Goal: Contribute content: Add original content to the website for others to see

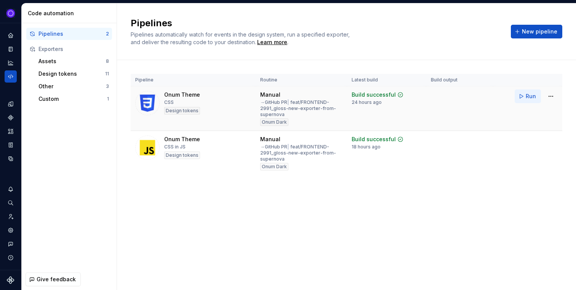
click at [525, 96] on button "Run" at bounding box center [528, 97] width 26 height 14
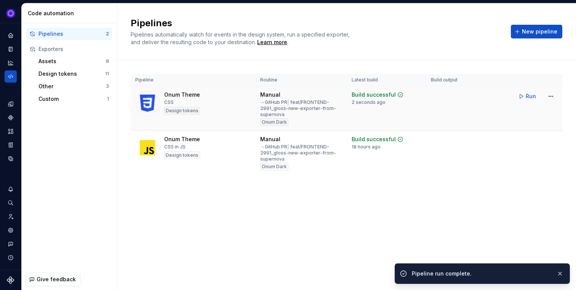
drag, startPoint x: 350, startPoint y: 103, endPoint x: 393, endPoint y: 102, distance: 43.1
click at [393, 102] on td "Build successful 2 seconds ago" at bounding box center [386, 109] width 79 height 45
click at [376, 109] on td "Build successful 2 seconds ago" at bounding box center [386, 109] width 79 height 45
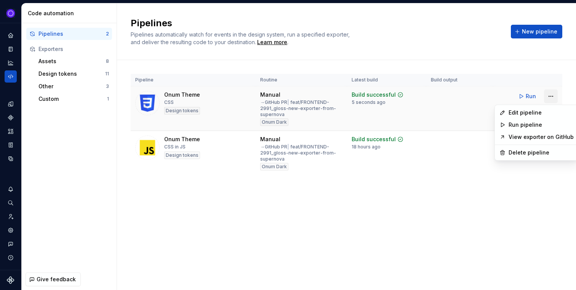
click at [553, 96] on html "Ixel Design system data Code automation Pipelines 2 Exporters Assets 8 Design t…" at bounding box center [288, 145] width 576 height 290
click at [533, 115] on div "Edit pipeline" at bounding box center [541, 113] width 65 height 8
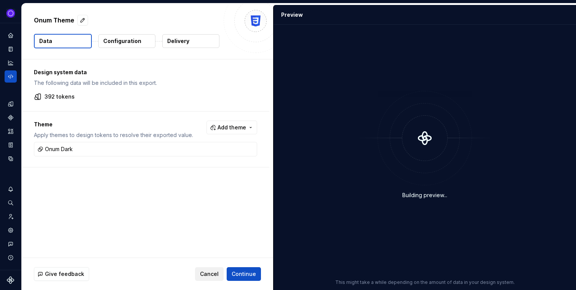
click at [213, 273] on span "Cancel" at bounding box center [209, 275] width 19 height 8
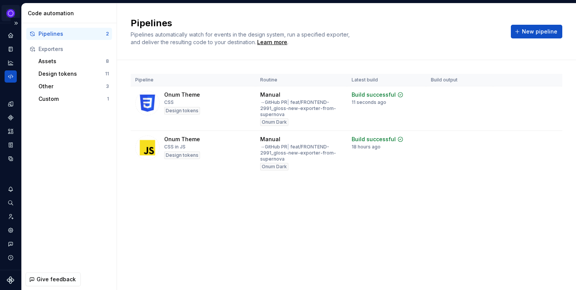
click at [17, 16] on html "Ixel Design system data Code automation Pipelines 2 Exporters Assets 8 Design t…" at bounding box center [288, 145] width 576 height 290
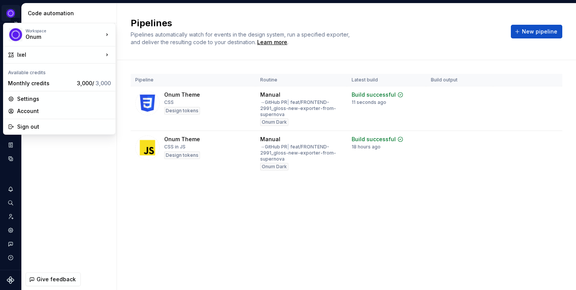
click at [16, 15] on html "Ixel Design system data Code automation Pipelines 2 Exporters Assets 8 Design t…" at bounding box center [288, 145] width 576 height 290
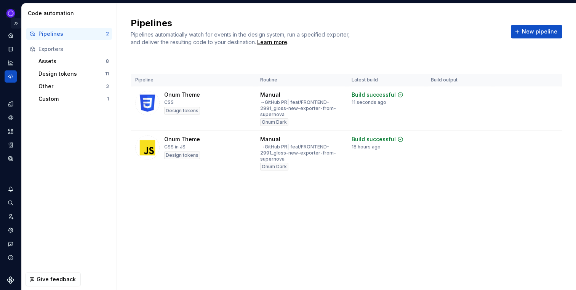
click at [16, 21] on button "Expand sidebar" at bounding box center [16, 23] width 11 height 11
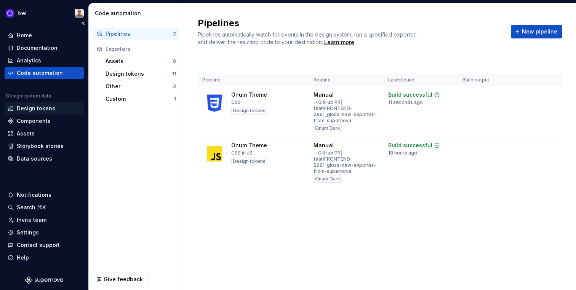
click at [44, 108] on div "Design tokens" at bounding box center [36, 109] width 38 height 8
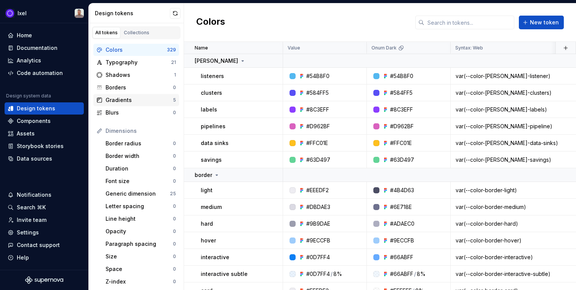
click at [143, 104] on div "Gradients" at bounding box center [139, 100] width 67 height 8
click at [142, 113] on div "Blurs" at bounding box center [139, 113] width 67 height 8
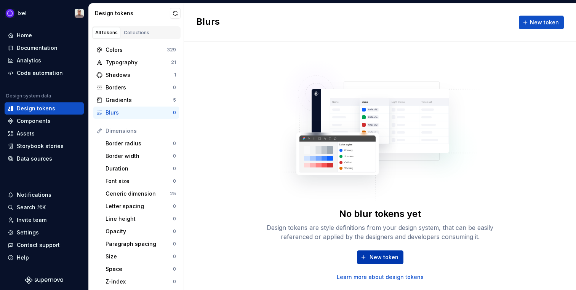
click at [382, 262] on button "New token" at bounding box center [380, 258] width 46 height 14
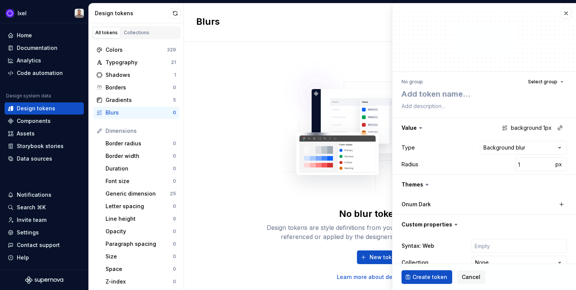
type textarea "*"
type textarea "t"
type textarea "*"
type textarea "te"
type textarea "*"
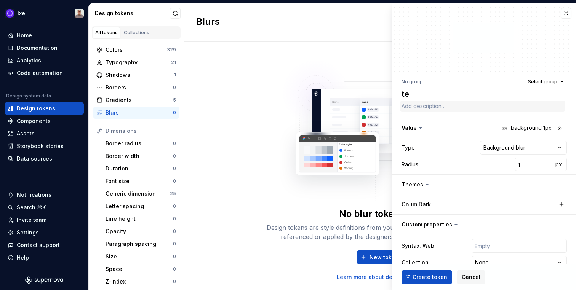
type textarea "tes"
type textarea "*"
type textarea "test"
type textarea "*"
type textarea "test-"
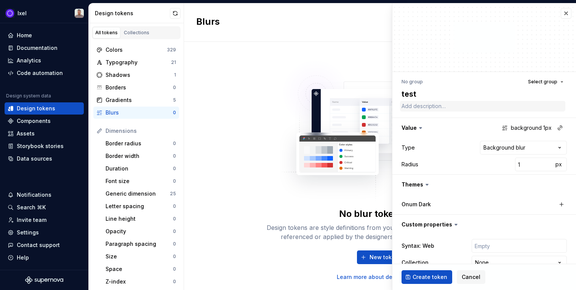
type textarea "*"
type textarea "test-b"
type textarea "*"
type textarea "test-bl"
type textarea "*"
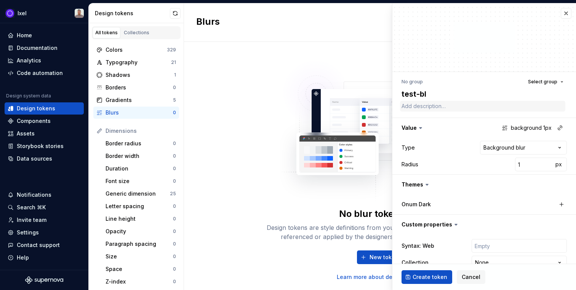
type textarea "test-blu"
type textarea "*"
type textarea "test-blur"
type textarea "*"
type textarea "test-blur"
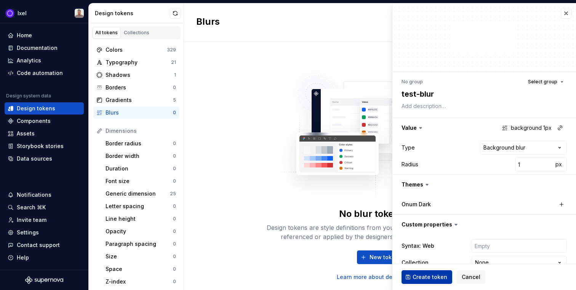
click at [435, 279] on span "Create token" at bounding box center [430, 278] width 35 height 8
type textarea "*"
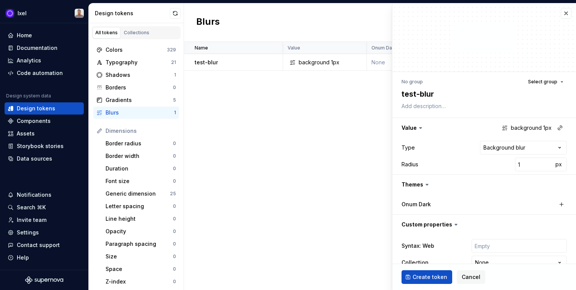
type textarea "*"
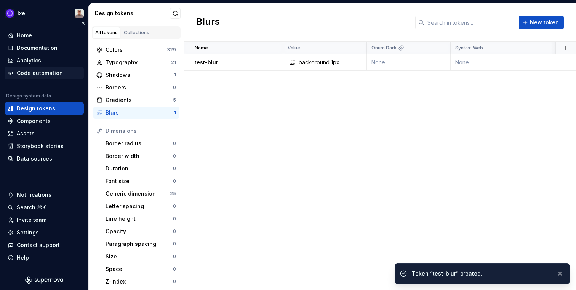
click at [56, 78] on div "Code automation" at bounding box center [44, 73] width 79 height 12
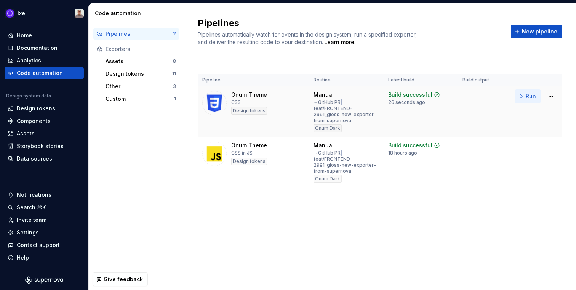
click at [524, 96] on button "Run" at bounding box center [528, 97] width 26 height 14
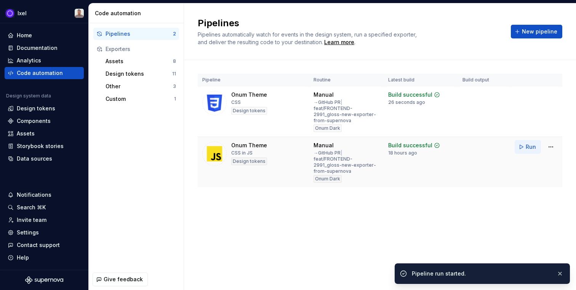
click at [521, 149] on button "Run" at bounding box center [528, 147] width 26 height 14
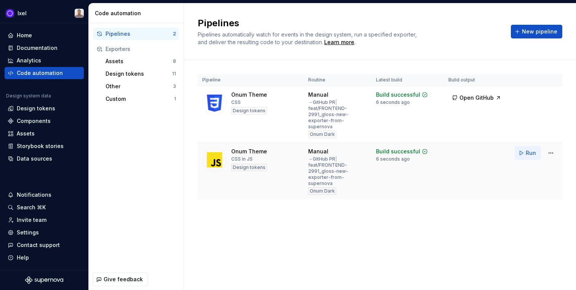
click at [523, 147] on button "Run" at bounding box center [528, 153] width 26 height 14
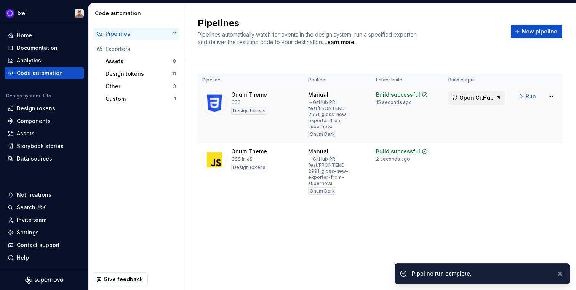
click at [466, 98] on span "Open GitHub" at bounding box center [477, 98] width 34 height 8
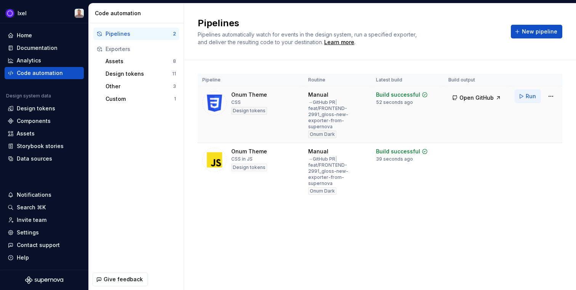
click at [518, 100] on button "Run" at bounding box center [528, 97] width 26 height 14
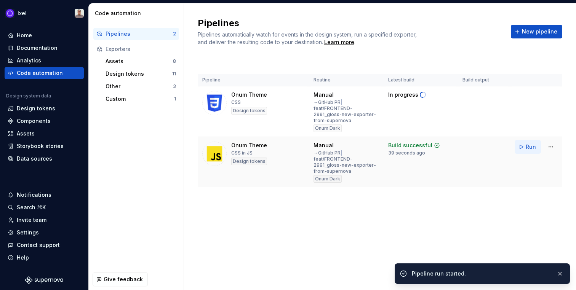
click at [524, 146] on button "Run" at bounding box center [528, 147] width 26 height 14
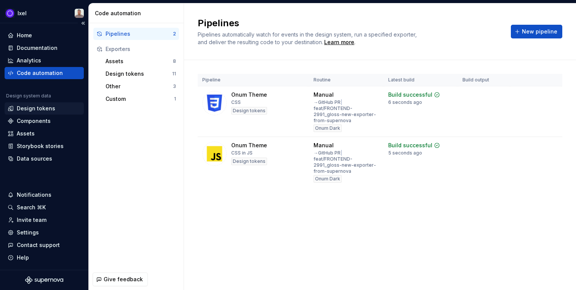
click at [54, 108] on div "Design tokens" at bounding box center [44, 109] width 73 height 8
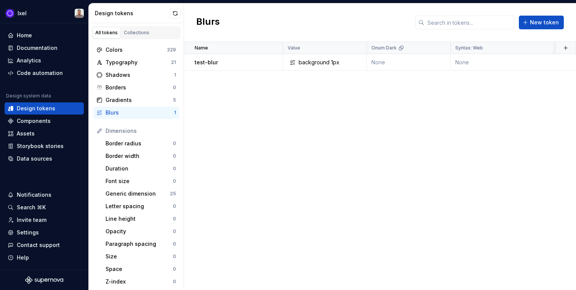
click at [136, 107] on div "Blurs 1" at bounding box center [136, 113] width 86 height 12
click at [497, 63] on td "None" at bounding box center [533, 62] width 165 height 17
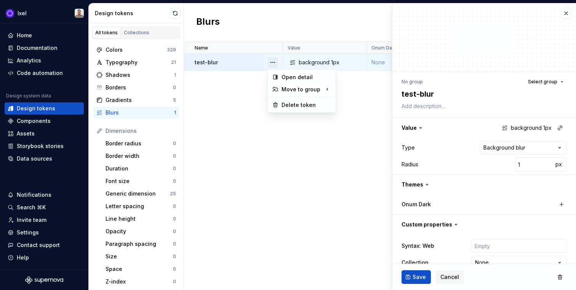
click at [270, 64] on button "button" at bounding box center [273, 62] width 11 height 11
click at [291, 108] on div "Delete token" at bounding box center [307, 105] width 50 height 8
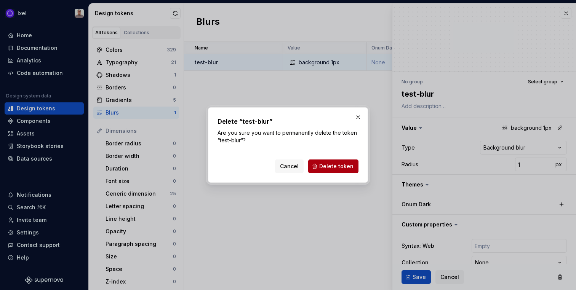
click at [340, 169] on span "Delete token" at bounding box center [336, 167] width 34 height 8
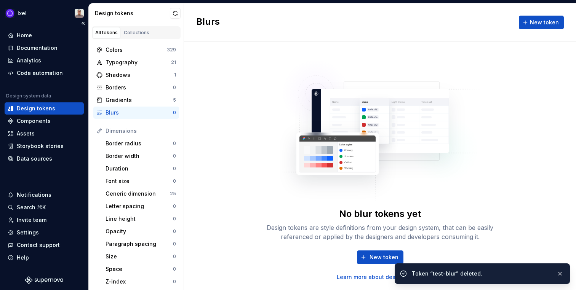
click at [64, 87] on div "Home Documentation Analytics Code automation Design system data Design tokens C…" at bounding box center [44, 97] width 79 height 136
click at [64, 79] on div "Home Documentation Analytics Code automation Design system data Design tokens C…" at bounding box center [44, 97] width 79 height 136
click at [60, 75] on div "Code automation" at bounding box center [44, 73] width 73 height 8
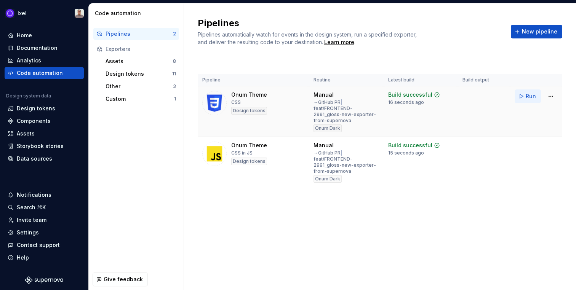
click at [532, 96] on span "Run" at bounding box center [531, 97] width 10 height 8
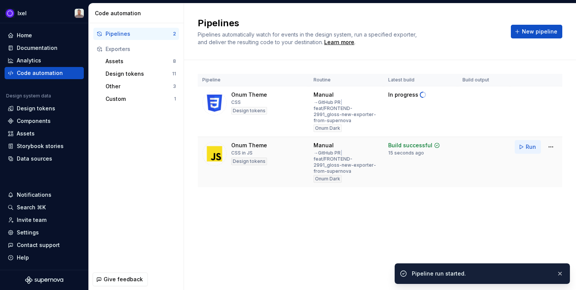
click at [529, 148] on span "Run" at bounding box center [531, 147] width 10 height 8
click at [529, 98] on span "Run" at bounding box center [531, 97] width 10 height 8
click at [437, 119] on td "In progress" at bounding box center [421, 112] width 74 height 51
click at [46, 111] on div "Design tokens" at bounding box center [36, 109] width 38 height 8
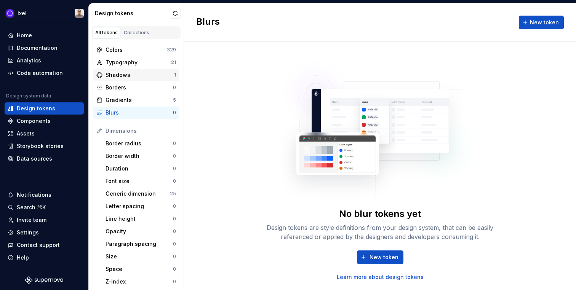
click at [143, 77] on div "Shadows" at bounding box center [140, 75] width 69 height 8
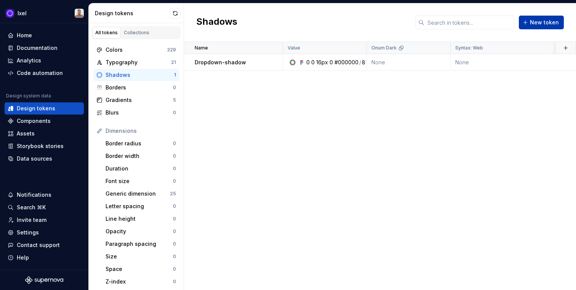
click at [545, 23] on span "New token" at bounding box center [544, 23] width 29 height 8
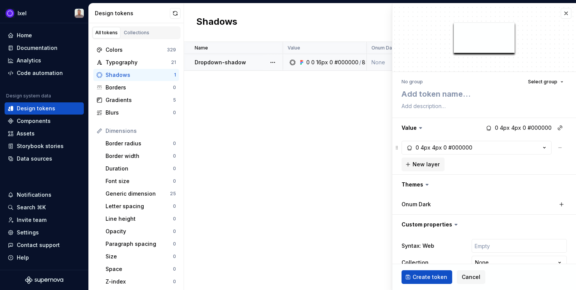
type textarea "*"
type textarea "t"
type textarea "*"
type textarea "te"
type textarea "*"
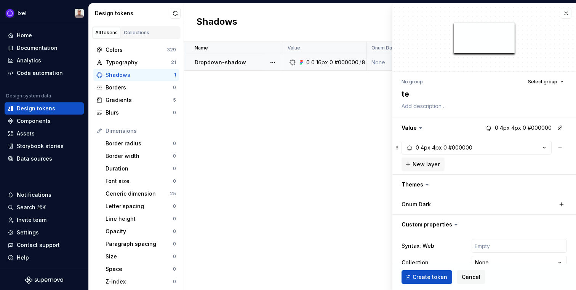
type textarea "tes"
type textarea "*"
type textarea "test"
type textarea "*"
type textarea "test-"
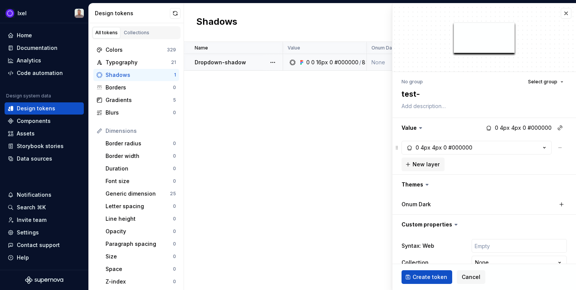
type textarea "*"
type textarea "test-s"
type textarea "*"
type textarea "test-sh"
type textarea "*"
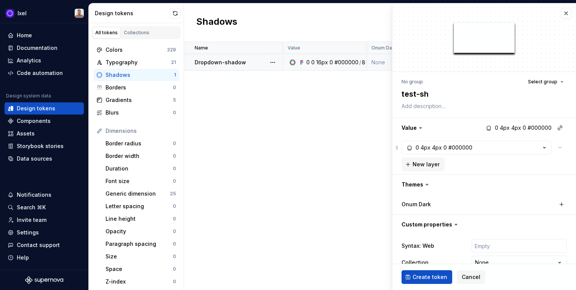
type textarea "test-sha"
type textarea "*"
type textarea "test-shad"
type textarea "*"
type textarea "test-shado"
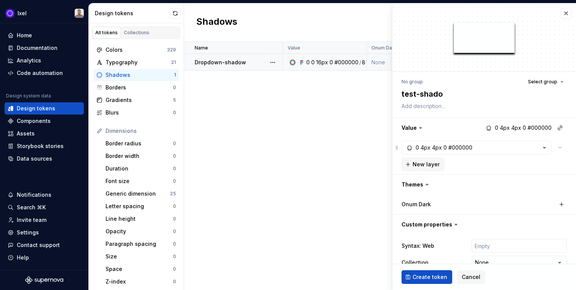
type textarea "*"
type textarea "test-shadow"
click at [418, 278] on span "Create token" at bounding box center [430, 278] width 35 height 8
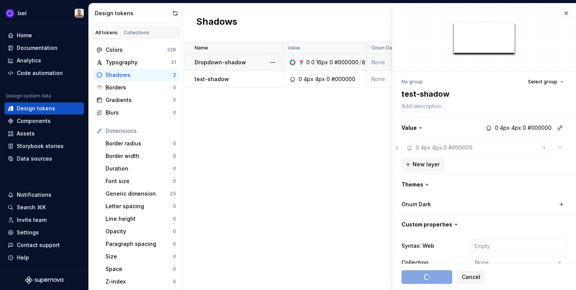
type textarea "*"
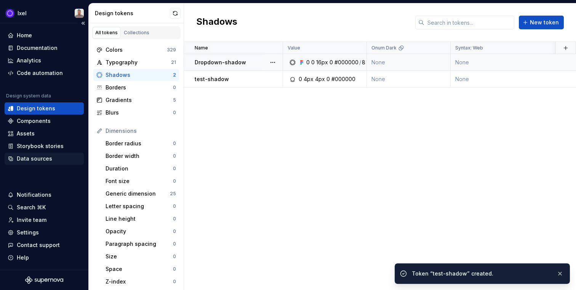
click at [45, 158] on div "Data sources" at bounding box center [34, 159] width 35 height 8
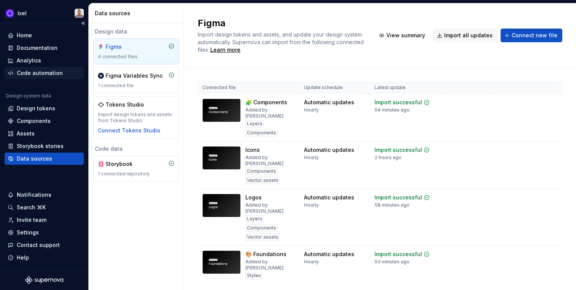
click at [33, 70] on div "Code automation" at bounding box center [40, 73] width 46 height 8
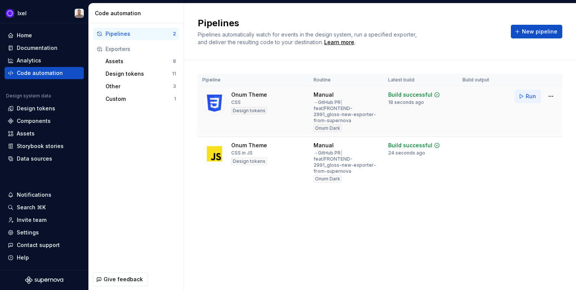
click at [529, 102] on button "Run" at bounding box center [528, 97] width 26 height 14
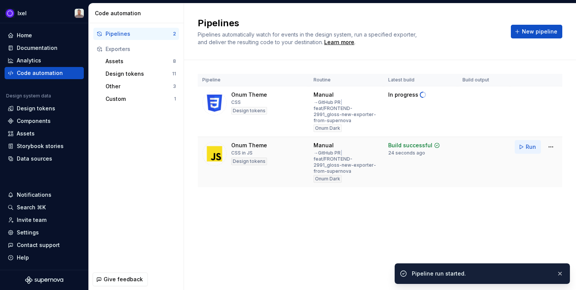
click at [523, 145] on button "Run" at bounding box center [528, 147] width 26 height 14
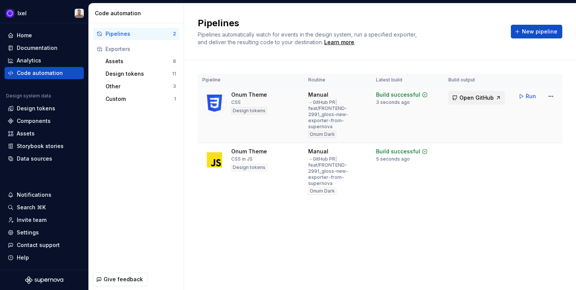
click at [480, 98] on span "Open GitHub" at bounding box center [477, 98] width 34 height 8
click at [43, 112] on div "Design tokens" at bounding box center [36, 109] width 38 height 8
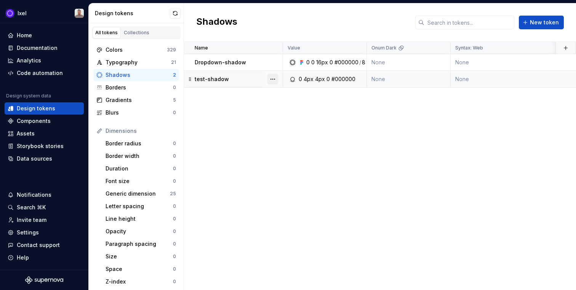
click at [275, 78] on button "button" at bounding box center [273, 79] width 11 height 11
click at [298, 122] on div "Delete token" at bounding box center [307, 122] width 50 height 8
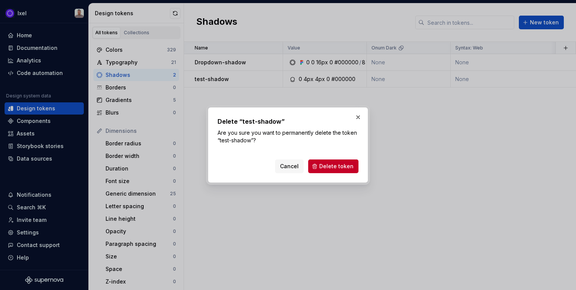
click at [347, 173] on div "Delete “test-shadow” Are you sure you want to permanently delete the token “tes…" at bounding box center [288, 144] width 160 height 75
click at [342, 166] on span "Delete token" at bounding box center [336, 167] width 34 height 8
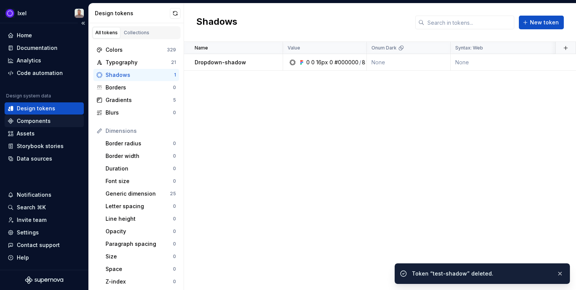
click at [40, 115] on div "Components" at bounding box center [44, 121] width 79 height 12
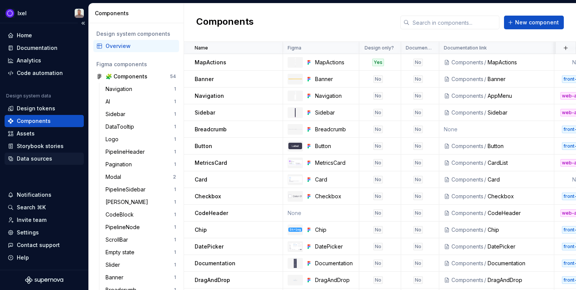
click at [43, 160] on div "Data sources" at bounding box center [34, 159] width 35 height 8
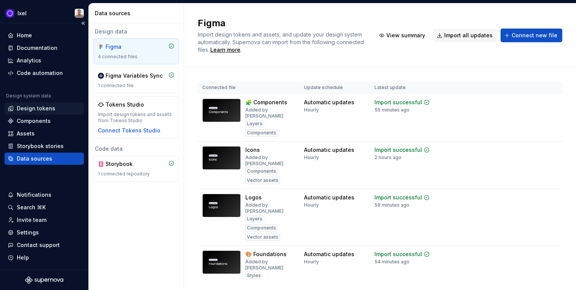
click at [39, 112] on div "Design tokens" at bounding box center [44, 109] width 79 height 12
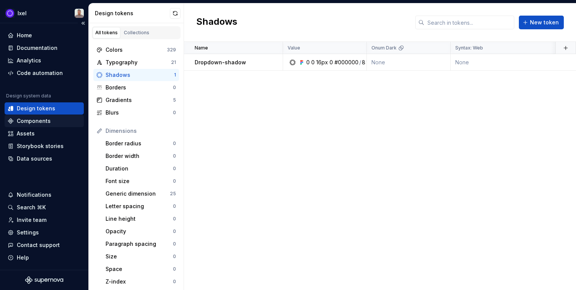
click at [44, 120] on div "Components" at bounding box center [34, 121] width 34 height 8
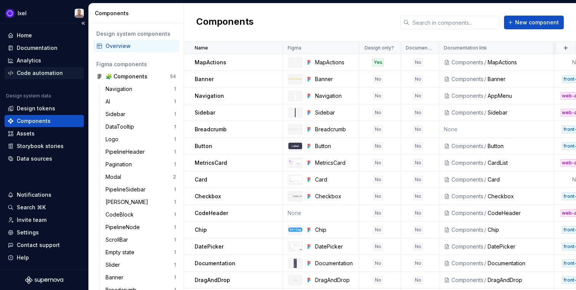
click at [50, 70] on div "Code automation" at bounding box center [40, 73] width 46 height 8
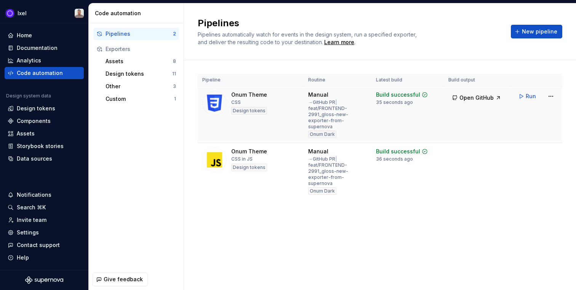
click at [360, 119] on div "→ GitHub PR | feat/FRONTEND-2991_gloss-new-exporter-from-supernova" at bounding box center [337, 114] width 59 height 30
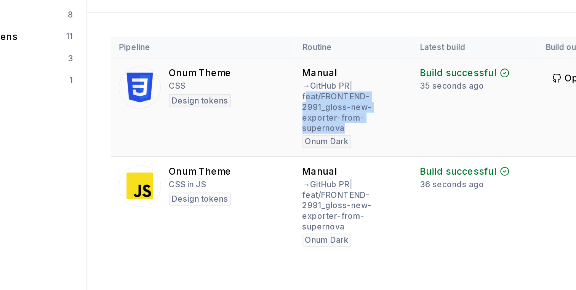
drag, startPoint x: 311, startPoint y: 109, endPoint x: 343, endPoint y: 123, distance: 35.3
click at [343, 123] on div "→ GitHub PR | feat/FRONTEND-2991_gloss-new-exporter-from-supernova" at bounding box center [337, 114] width 59 height 30
click at [331, 118] on div "→ GitHub PR | feat/FRONTEND-2991_gloss-new-exporter-from-supernova" at bounding box center [337, 114] width 59 height 30
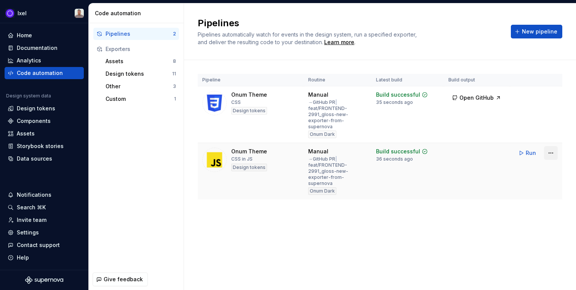
click at [554, 146] on html "Ixel Home Documentation Analytics Code automation Design system data Design tok…" at bounding box center [288, 145] width 576 height 290
click at [550, 154] on html "Ixel Home Documentation Analytics Code automation Design system data Design tok…" at bounding box center [288, 145] width 576 height 290
click at [43, 110] on div "Design tokens" at bounding box center [36, 109] width 38 height 8
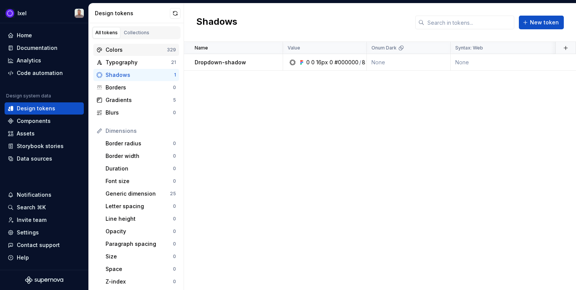
click at [119, 55] on div "Colors 329" at bounding box center [136, 50] width 86 height 12
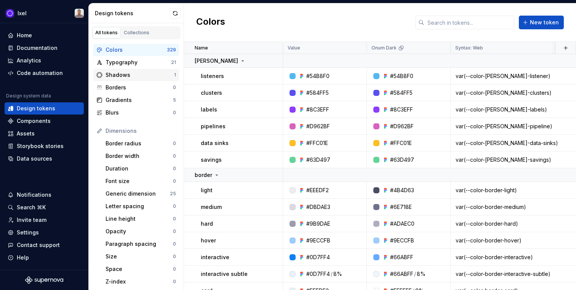
click at [119, 75] on div "Shadows" at bounding box center [140, 75] width 69 height 8
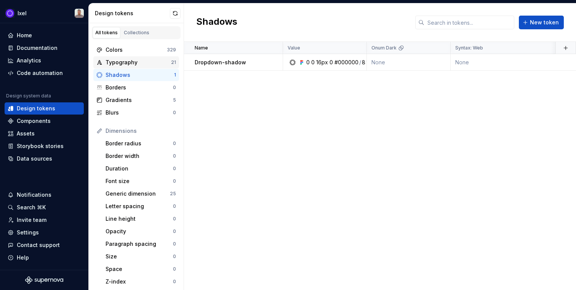
click at [123, 64] on div "Typography" at bounding box center [139, 63] width 66 height 8
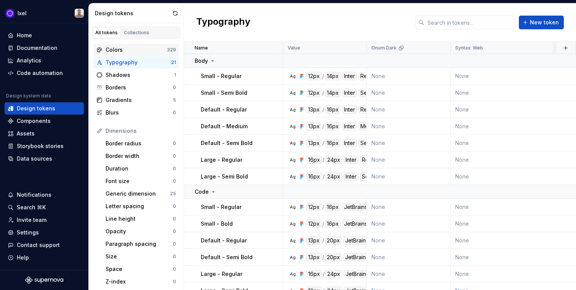
click at [119, 54] on div "Colors 329" at bounding box center [136, 50] width 86 height 12
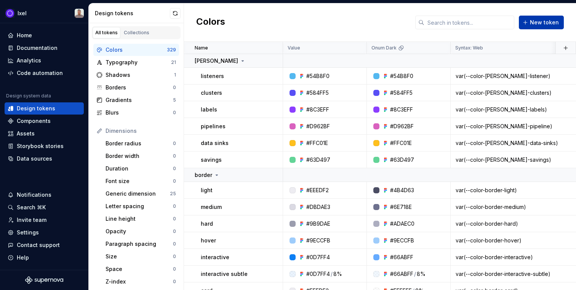
click at [537, 21] on span "New token" at bounding box center [544, 23] width 29 height 8
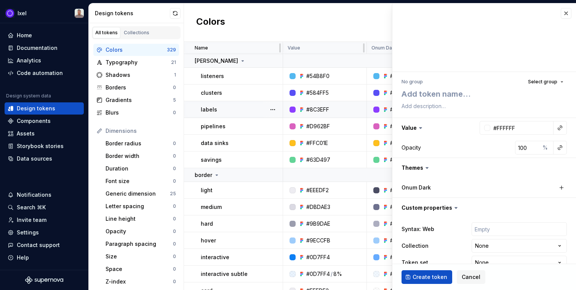
type textarea "*"
click at [561, 17] on button "button" at bounding box center [566, 13] width 11 height 11
